Goal: Task Accomplishment & Management: Use online tool/utility

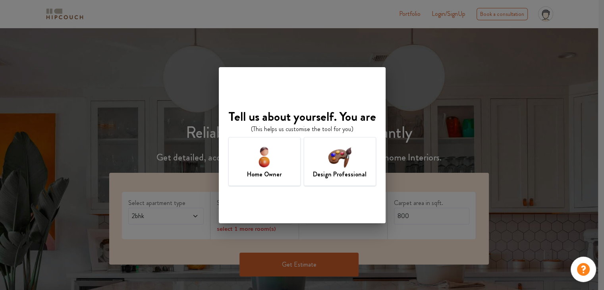
click at [342, 180] on div "Design Professional" at bounding box center [340, 161] width 72 height 49
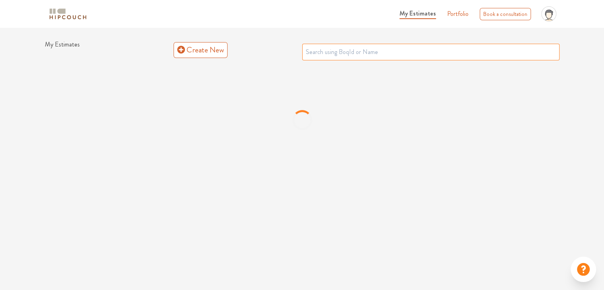
click at [323, 51] on input "text" at bounding box center [430, 52] width 257 height 17
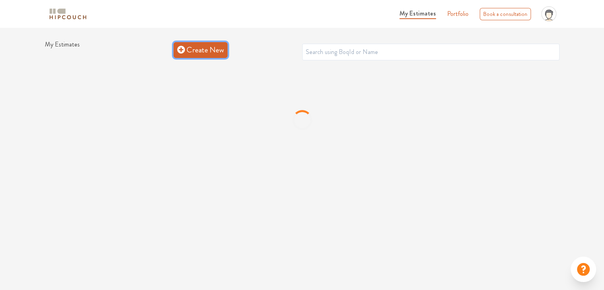
click at [207, 52] on link "Create New" at bounding box center [201, 50] width 54 height 16
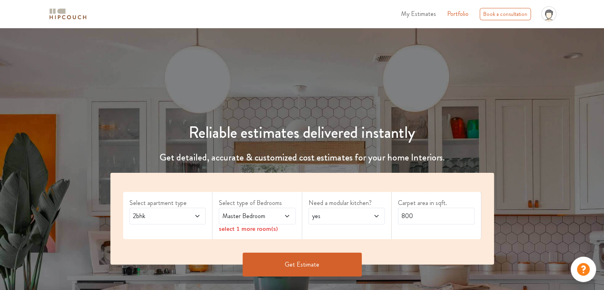
click at [199, 216] on icon at bounding box center [197, 216] width 4 height 2
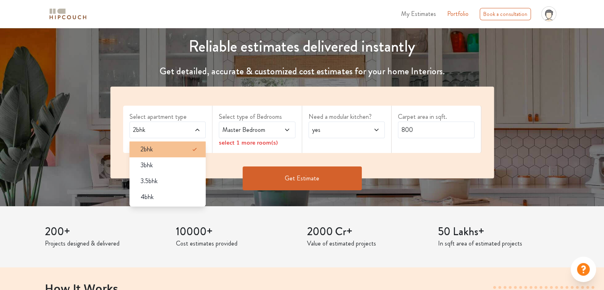
scroll to position [119, 0]
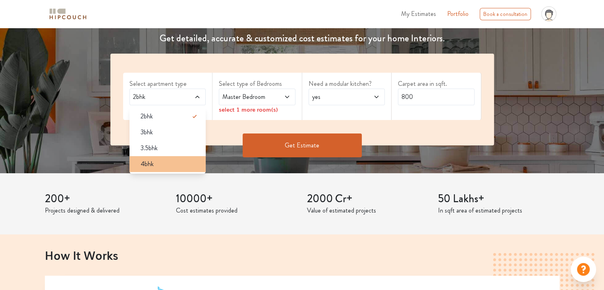
click at [185, 171] on li "4bhk" at bounding box center [167, 164] width 77 height 16
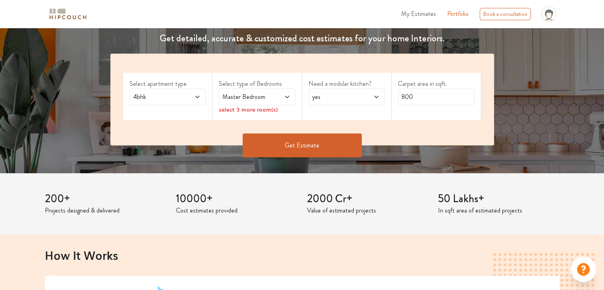
click at [268, 97] on span "Master Bedroom" at bounding box center [247, 97] width 52 height 10
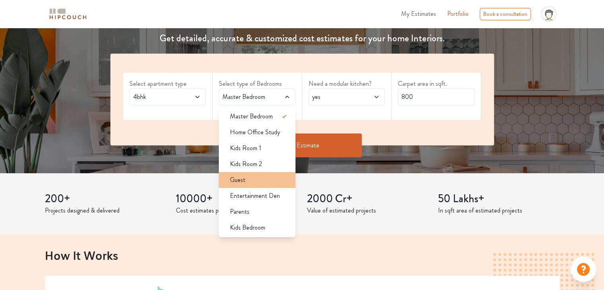
click at [258, 173] on li "Guest" at bounding box center [257, 180] width 77 height 16
click at [421, 129] on div "Select apartment type 4bhk Select type of Bedrooms Master Bedroom,Guest Master …" at bounding box center [302, 100] width 384 height 92
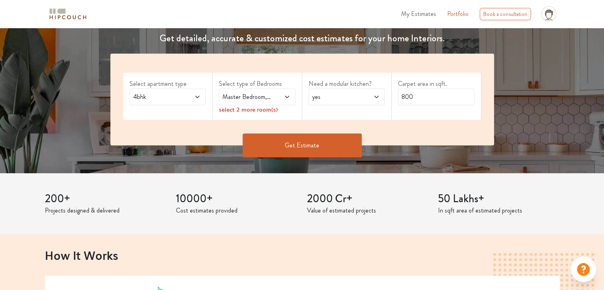
click at [328, 147] on button "Get Estimate" at bounding box center [302, 145] width 119 height 24
